Goal: Transaction & Acquisition: Purchase product/service

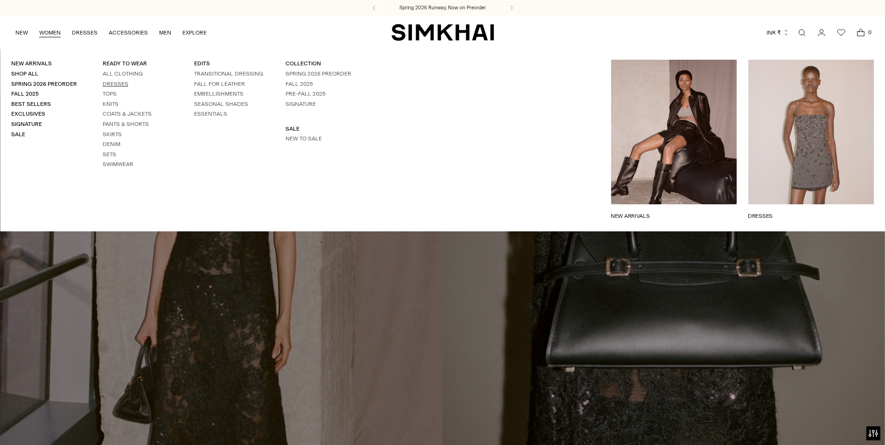
click at [119, 86] on link "Dresses" at bounding box center [116, 84] width 26 height 7
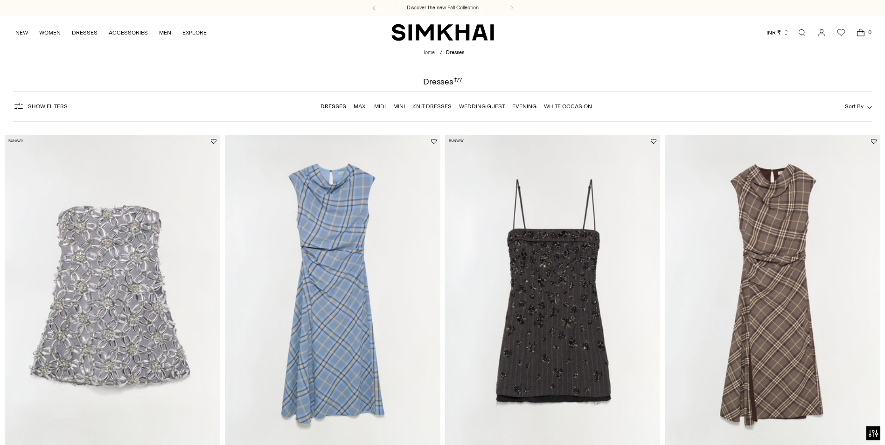
click at [558, 260] on img at bounding box center [553, 296] width 216 height 323
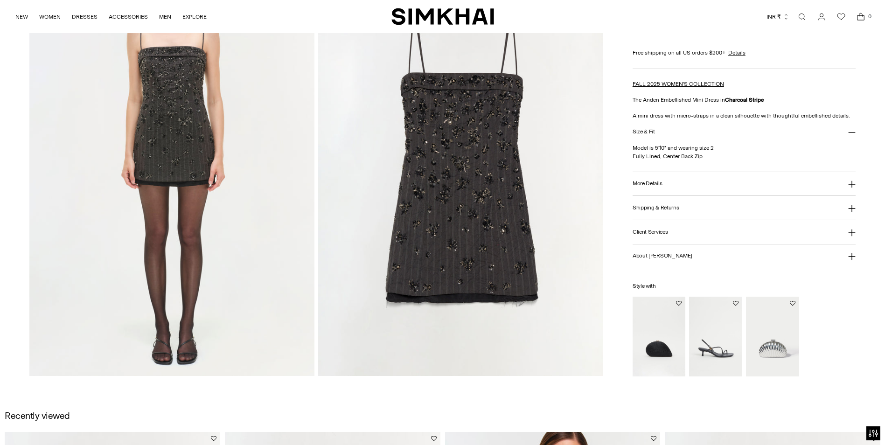
scroll to position [980, 0]
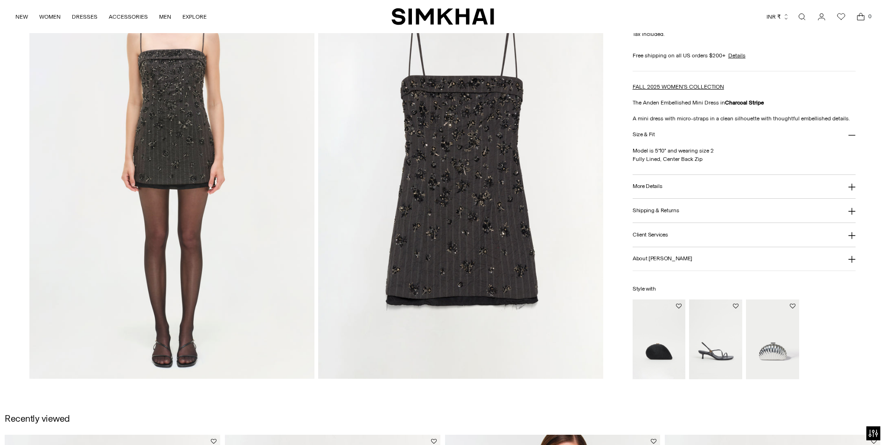
click at [498, 214] on img at bounding box center [460, 165] width 285 height 428
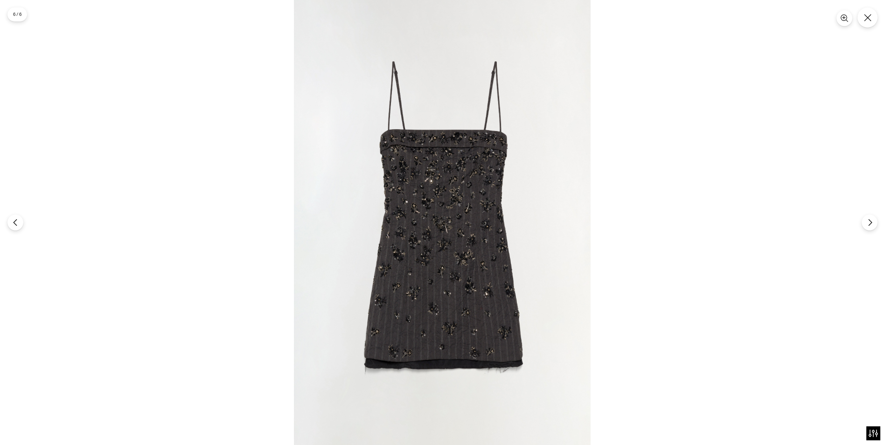
click at [498, 214] on img at bounding box center [442, 222] width 297 height 445
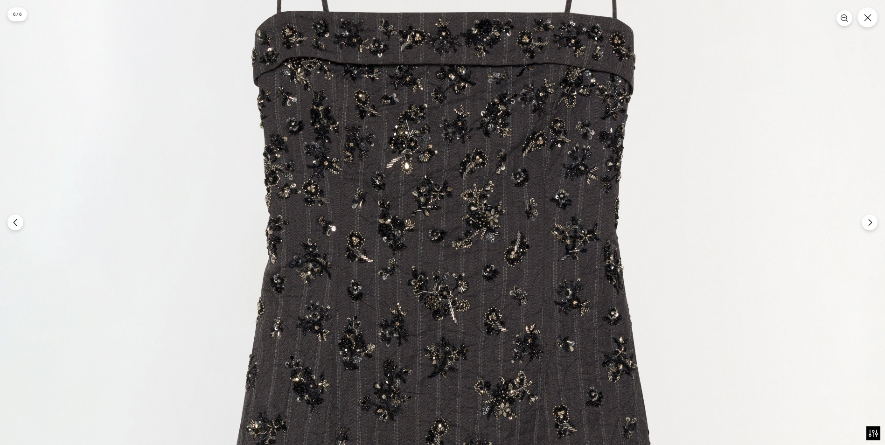
click at [498, 214] on img at bounding box center [440, 291] width 890 height 1336
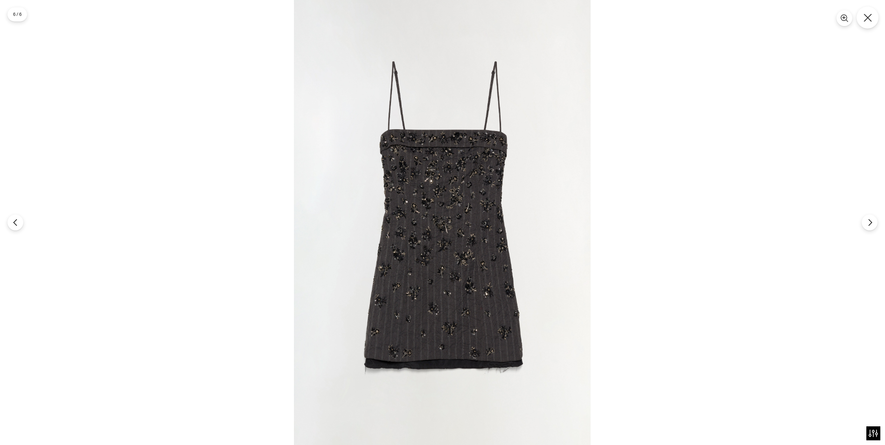
click at [869, 22] on button "Close" at bounding box center [868, 18] width 22 height 22
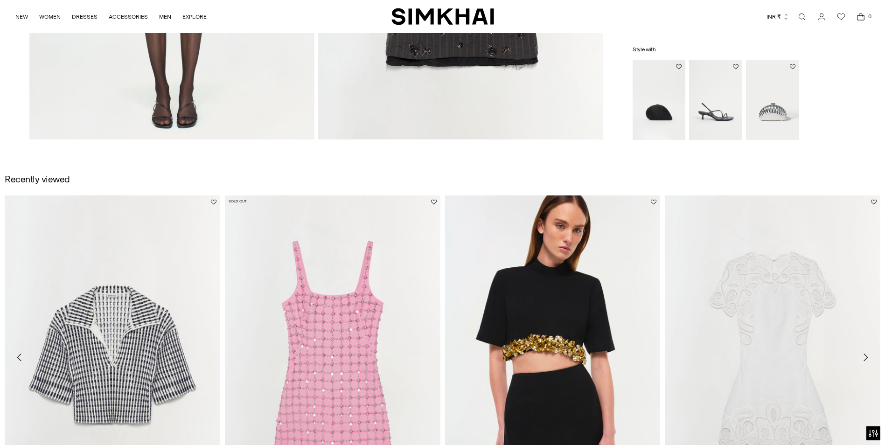
scroll to position [1073, 0]
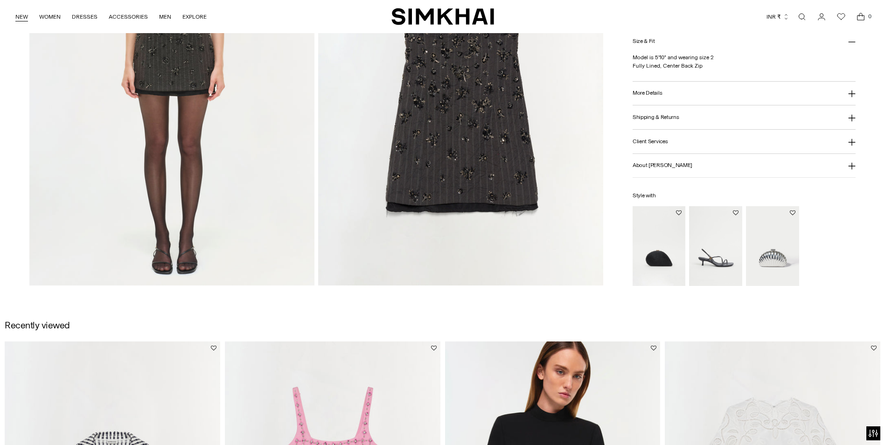
click at [21, 14] on link "NEW" at bounding box center [21, 17] width 13 height 21
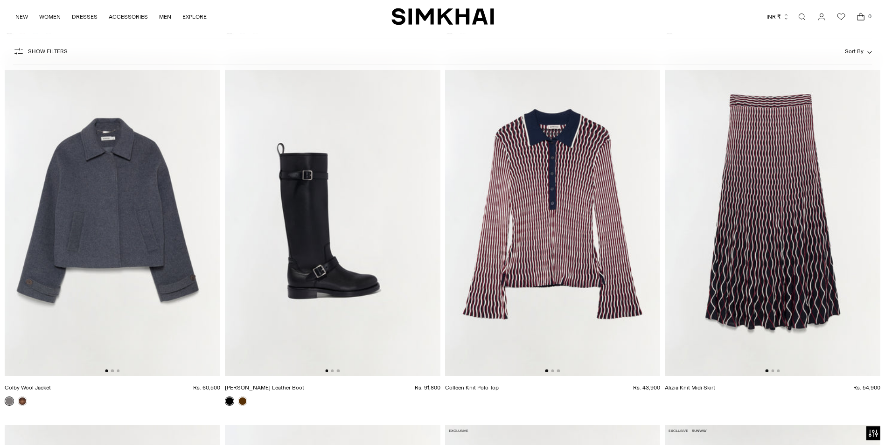
scroll to position [5460, 0]
